Goal: Transaction & Acquisition: Purchase product/service

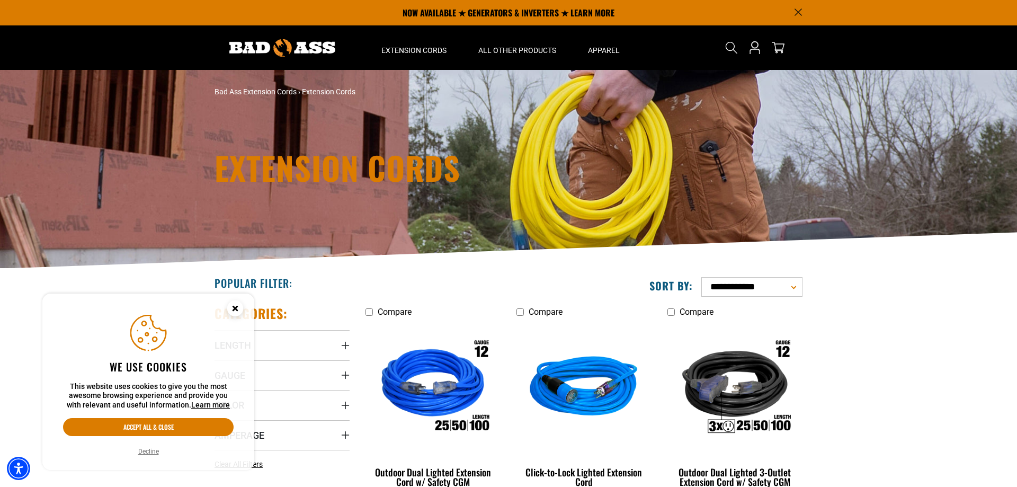
click at [245, 44] on img at bounding box center [282, 47] width 106 height 17
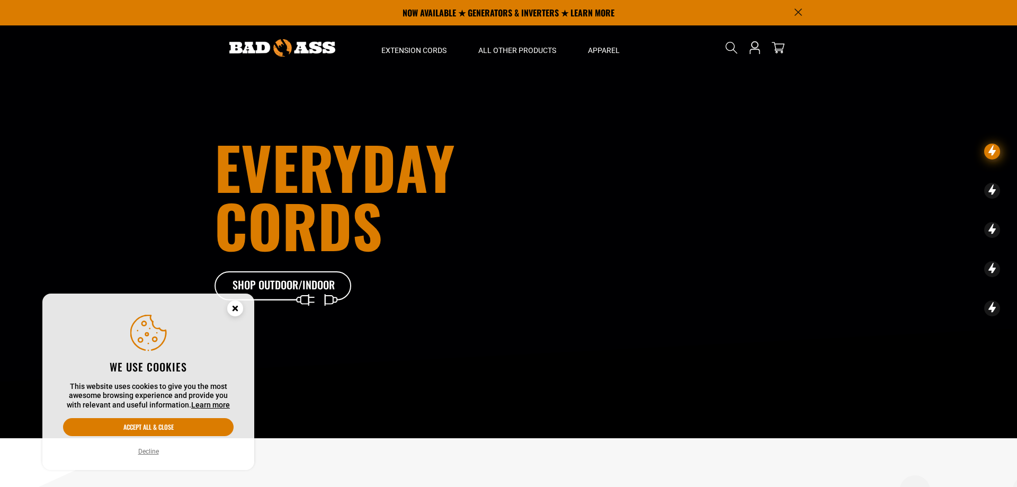
click at [238, 308] on circle "Cookie Consent" at bounding box center [235, 308] width 16 height 16
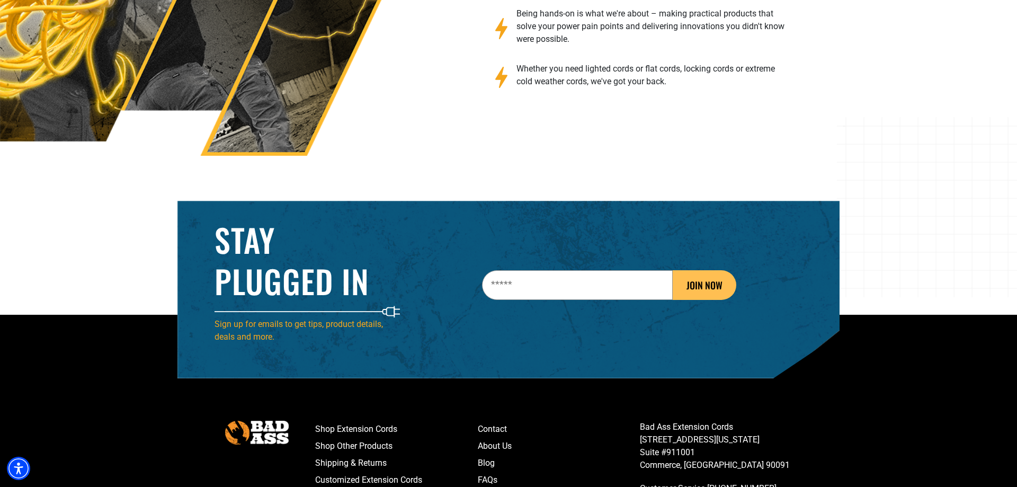
scroll to position [1707, 0]
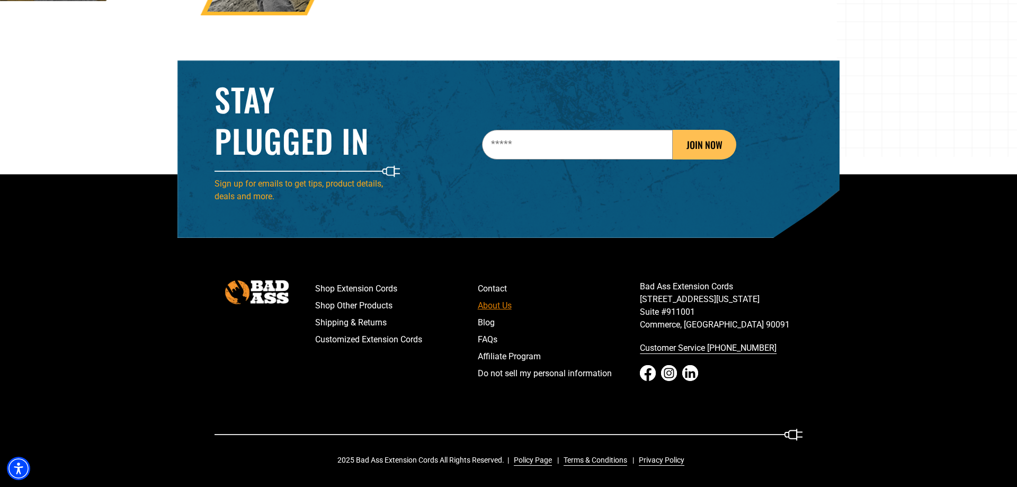
click at [504, 305] on link "About Us" at bounding box center [559, 305] width 163 height 17
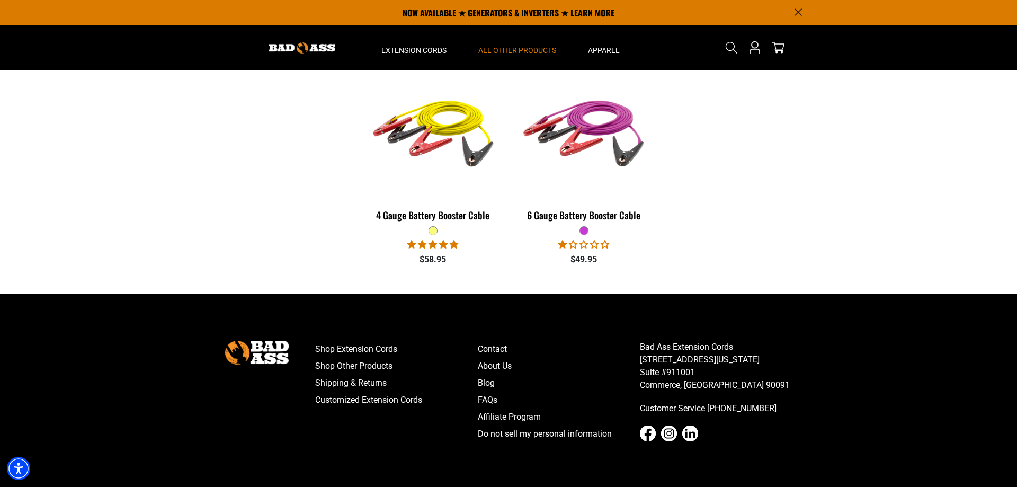
scroll to position [162, 0]
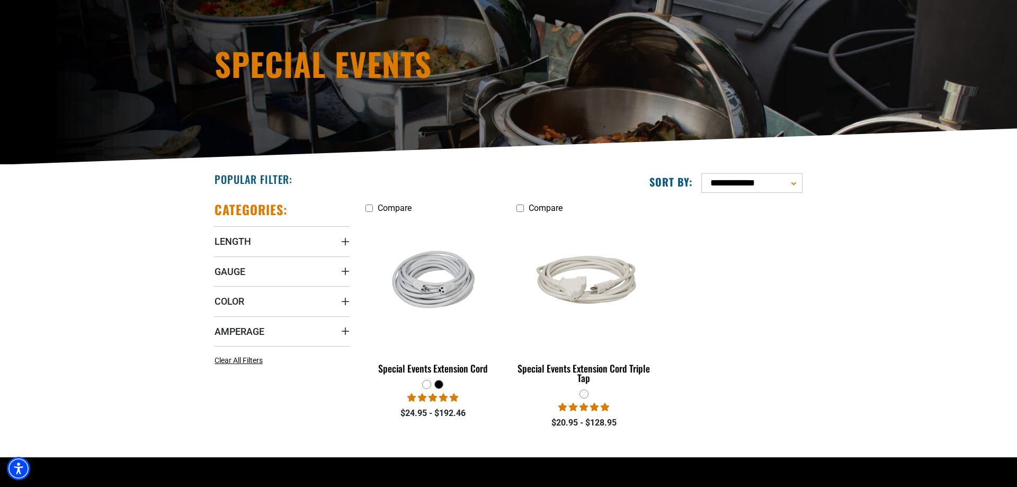
scroll to position [108, 0]
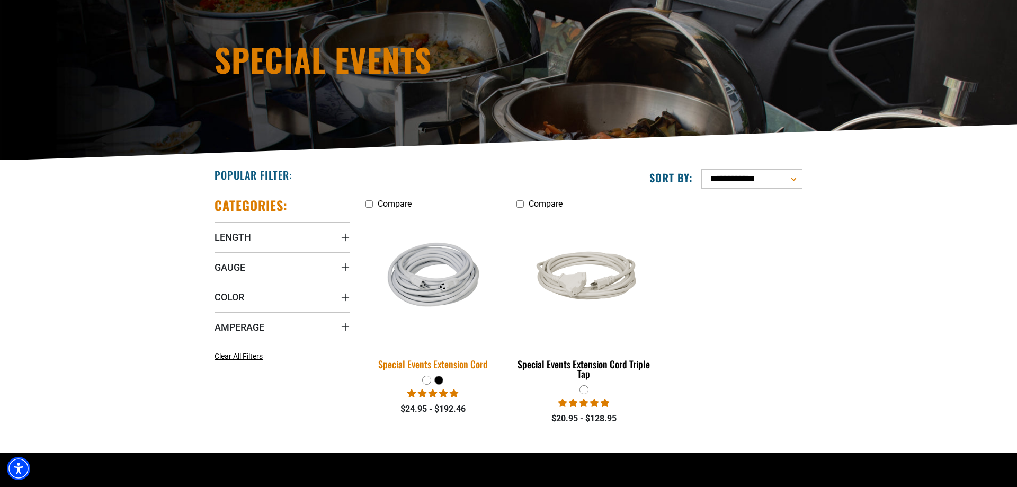
click at [455, 361] on div "Special Events Extension Cord" at bounding box center [432, 364] width 135 height 10
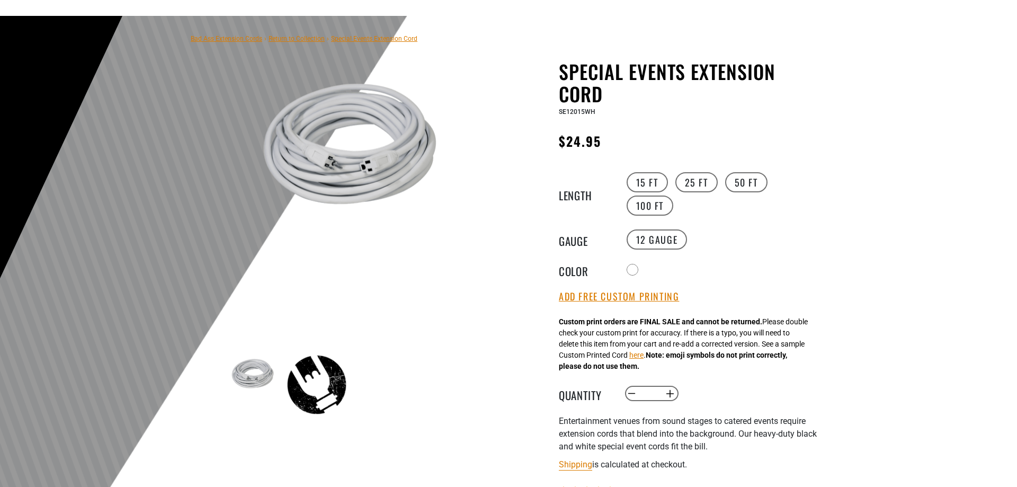
scroll to position [108, 0]
